Goal: Task Accomplishment & Management: Use online tool/utility

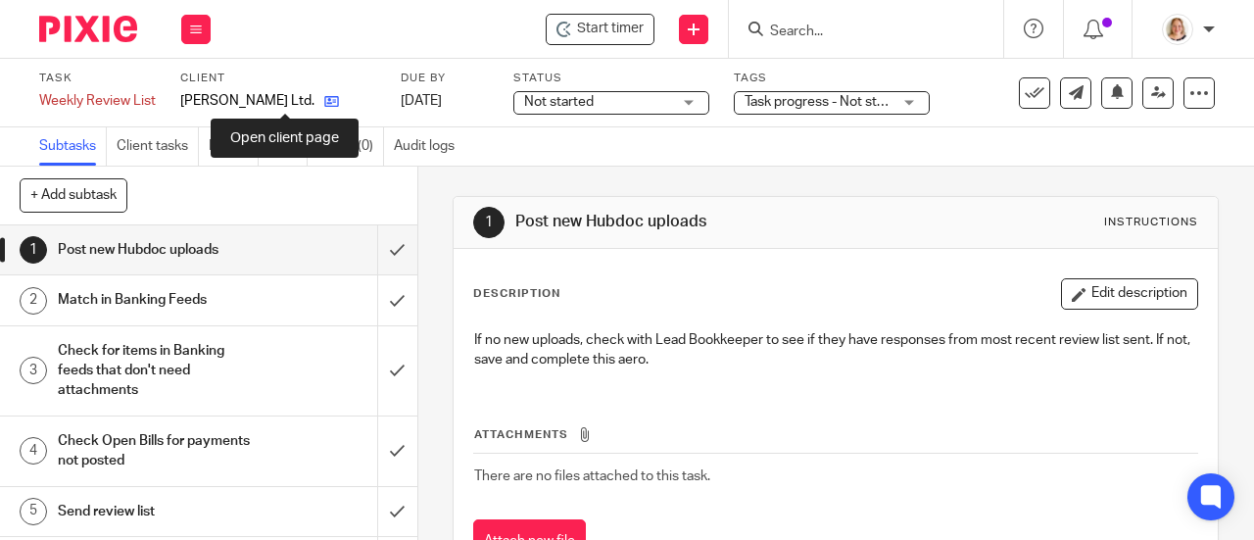
click at [324, 102] on icon at bounding box center [331, 101] width 15 height 15
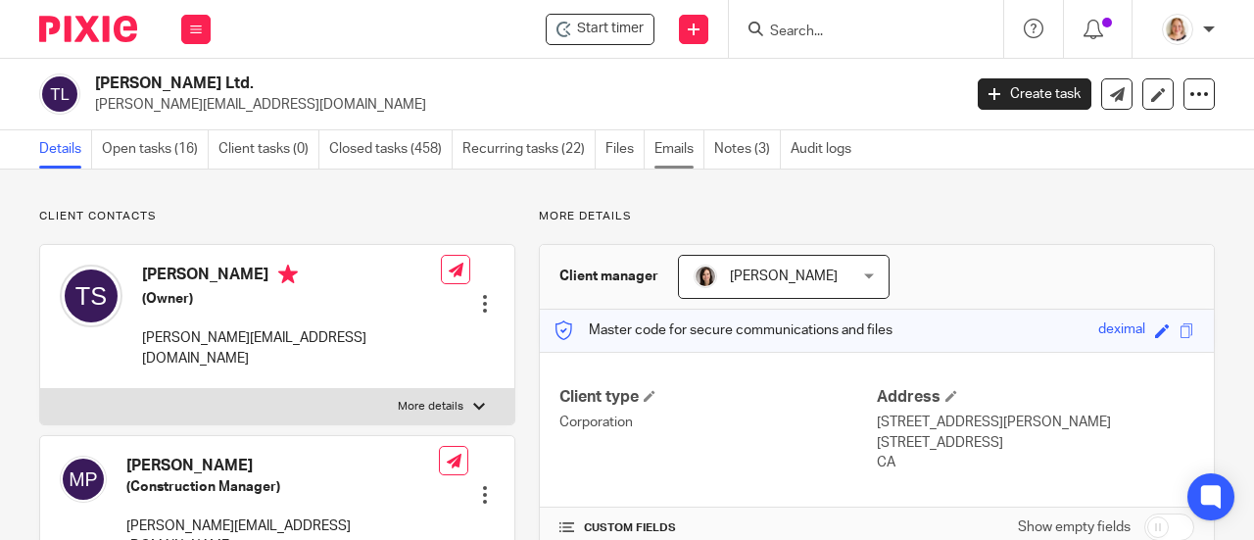
click at [681, 152] on link "Emails" at bounding box center [680, 149] width 50 height 38
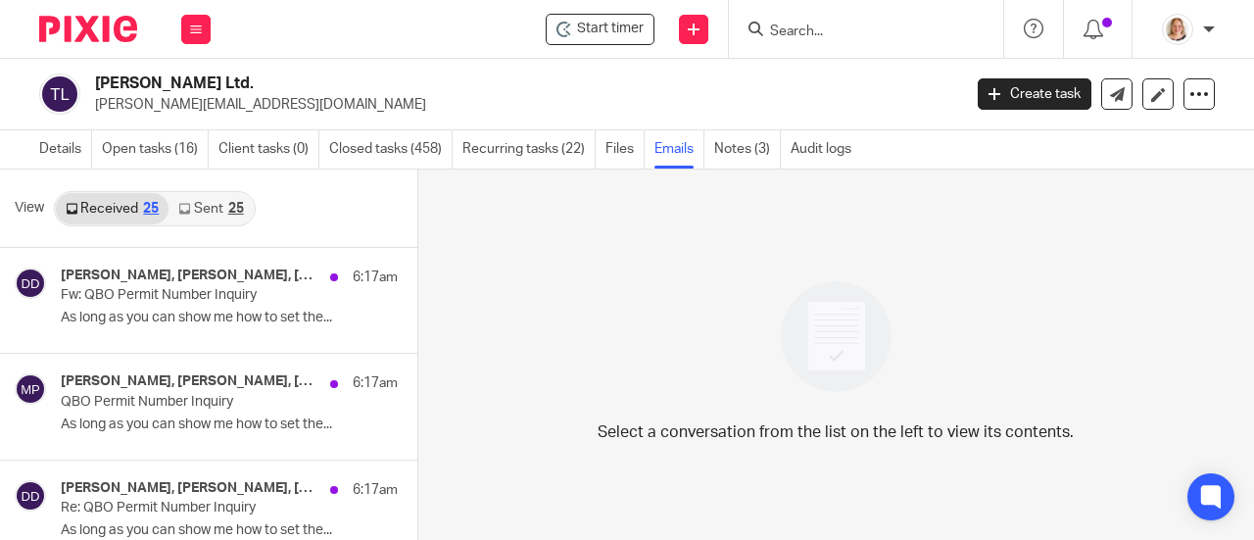
click at [220, 211] on link "Sent 25" at bounding box center [211, 208] width 84 height 31
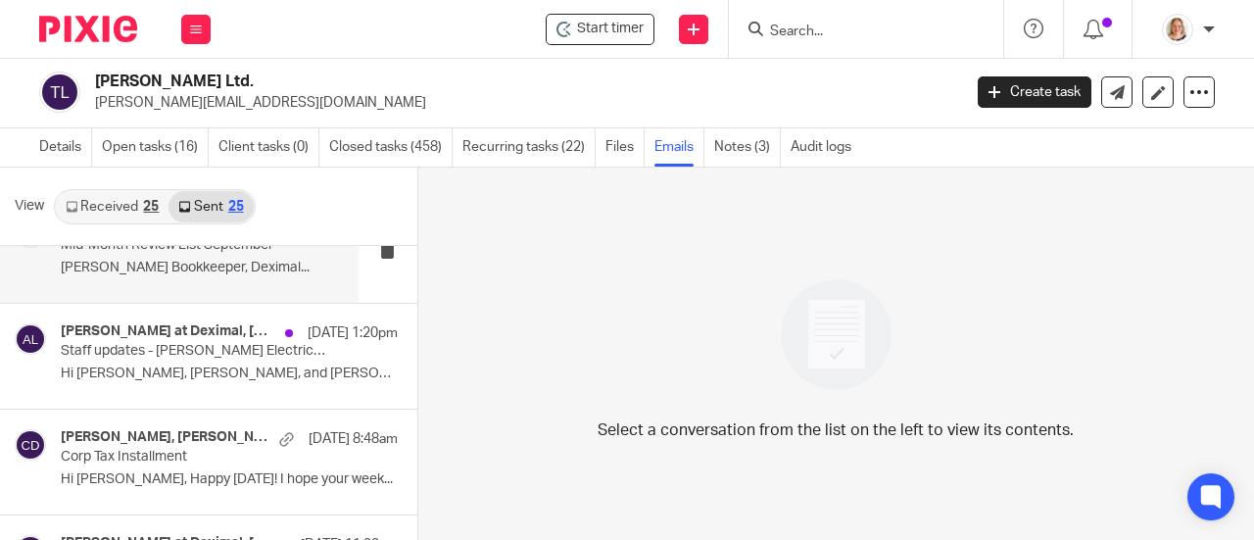
scroll to position [588, 0]
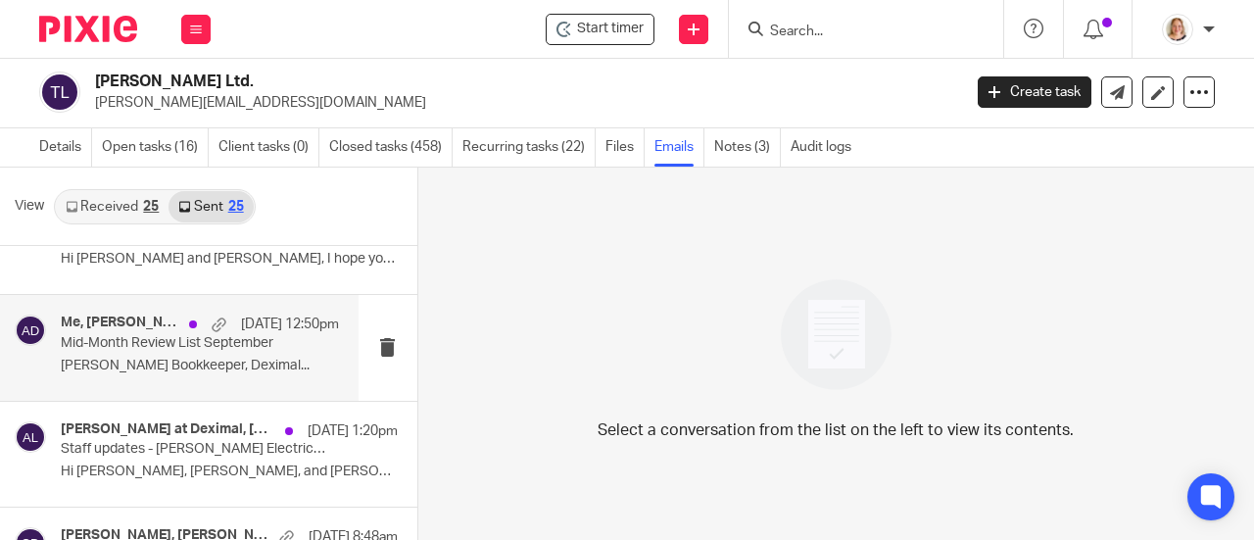
click at [213, 373] on div "Me, Monique Wunsch, Shaun Bergen Sep 17 12:50pm Mid-Month Review List September…" at bounding box center [200, 348] width 278 height 66
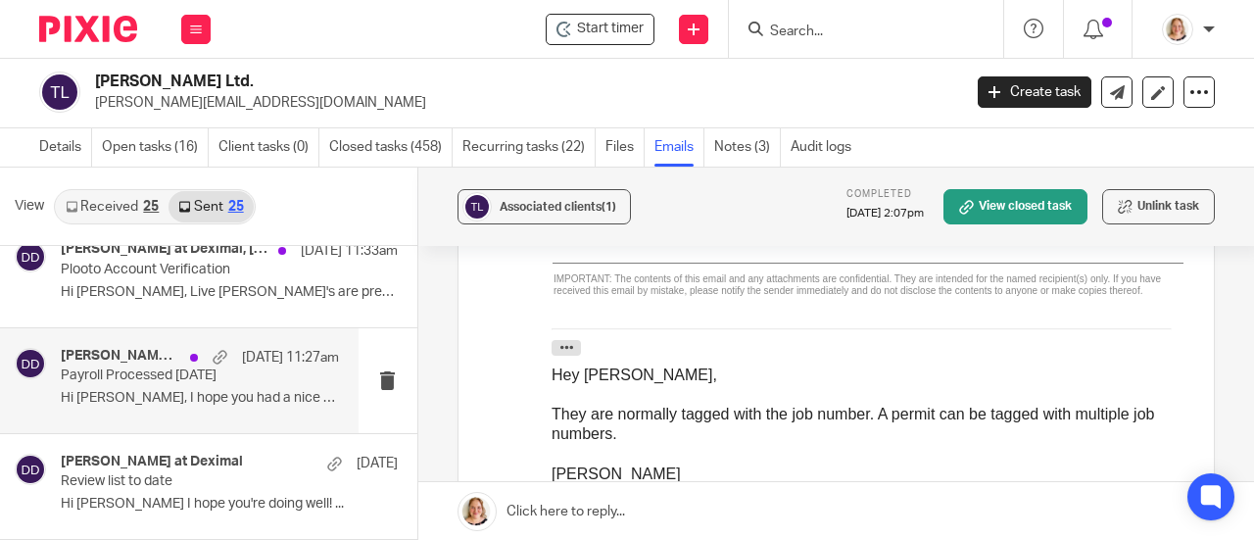
scroll to position [1078, 0]
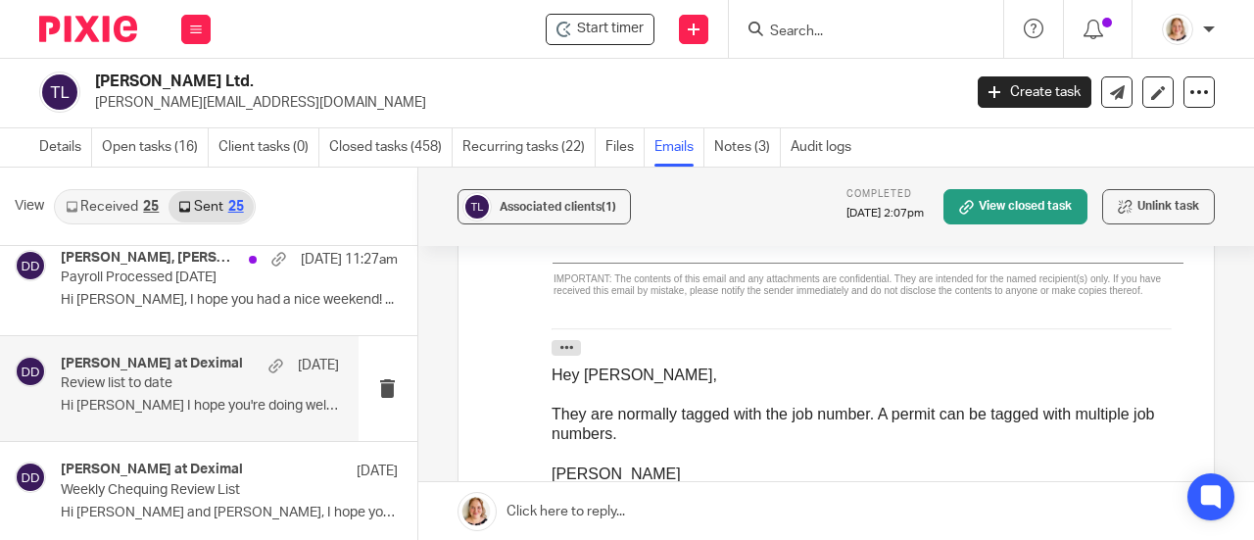
click at [175, 385] on p "Review list to date" at bounding box center [172, 383] width 222 height 17
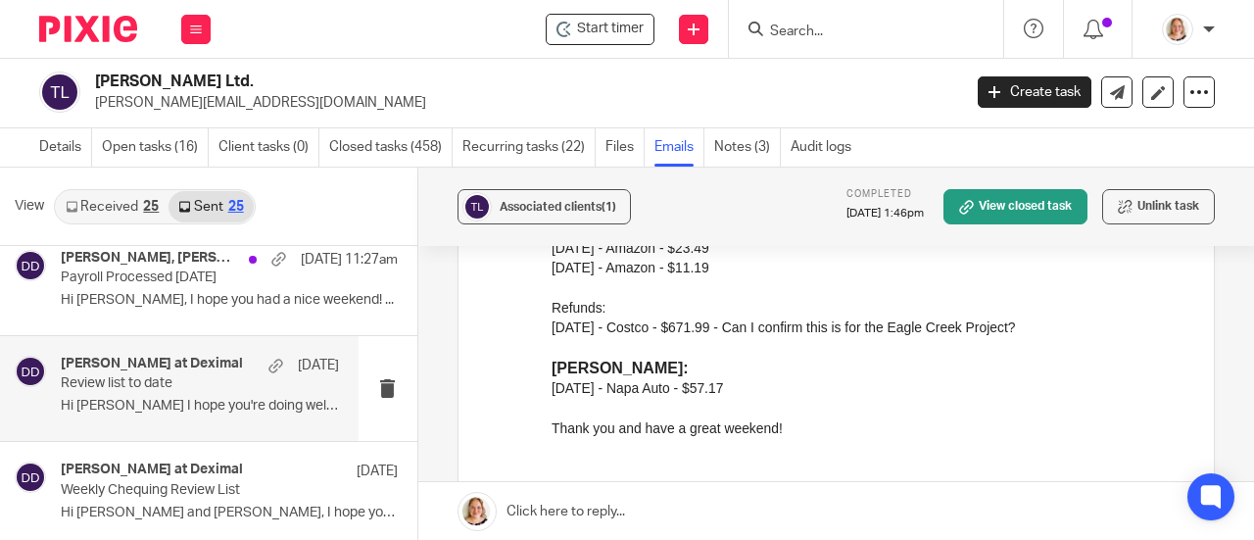
scroll to position [1176, 0]
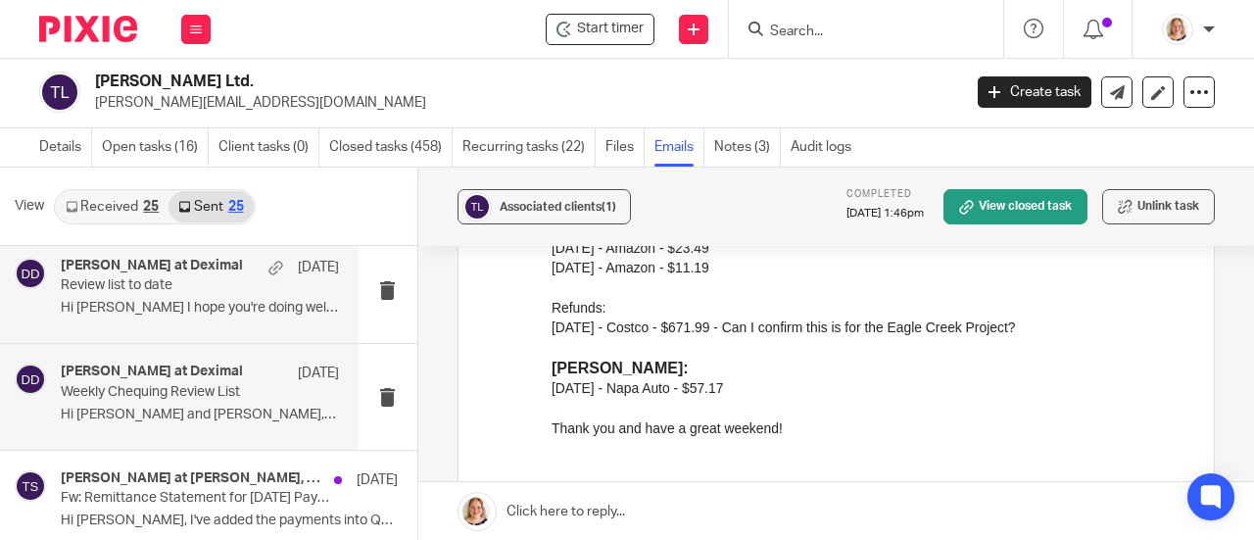
click at [220, 413] on p "Hi Terry and Matt, I hope you're both doing..." at bounding box center [200, 415] width 278 height 17
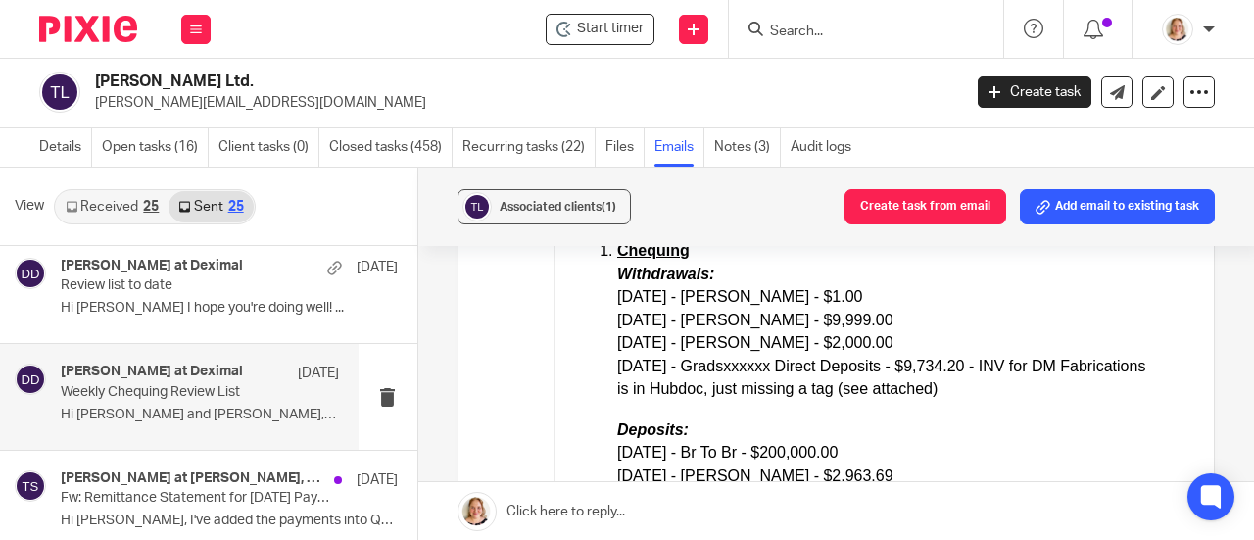
scroll to position [431, 0]
